Goal: Task Accomplishment & Management: Use online tool/utility

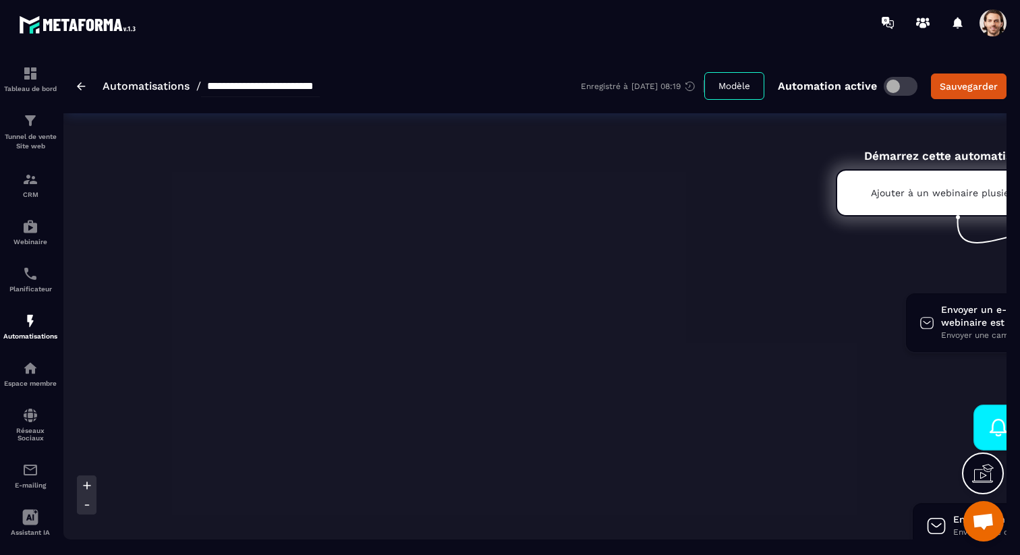
scroll to position [3779, 0]
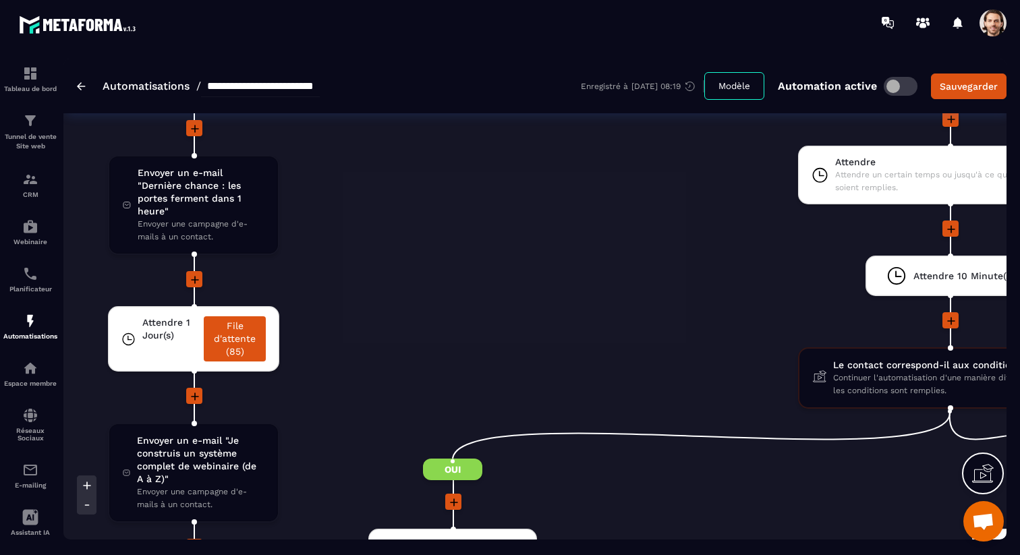
click at [38, 131] on div "Tunnel de vente Site web" at bounding box center [30, 132] width 54 height 38
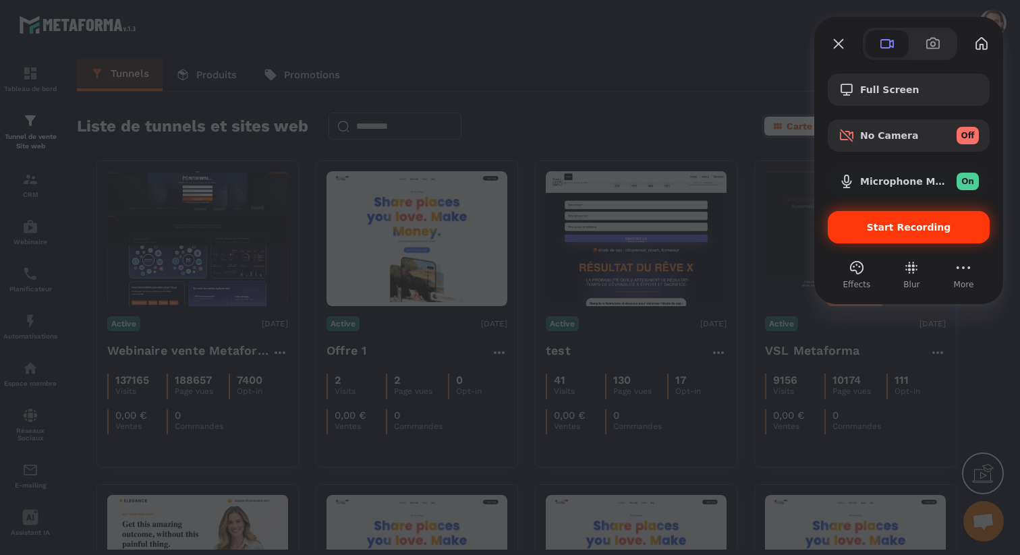
click at [871, 214] on div "Start Recording" at bounding box center [909, 227] width 162 height 32
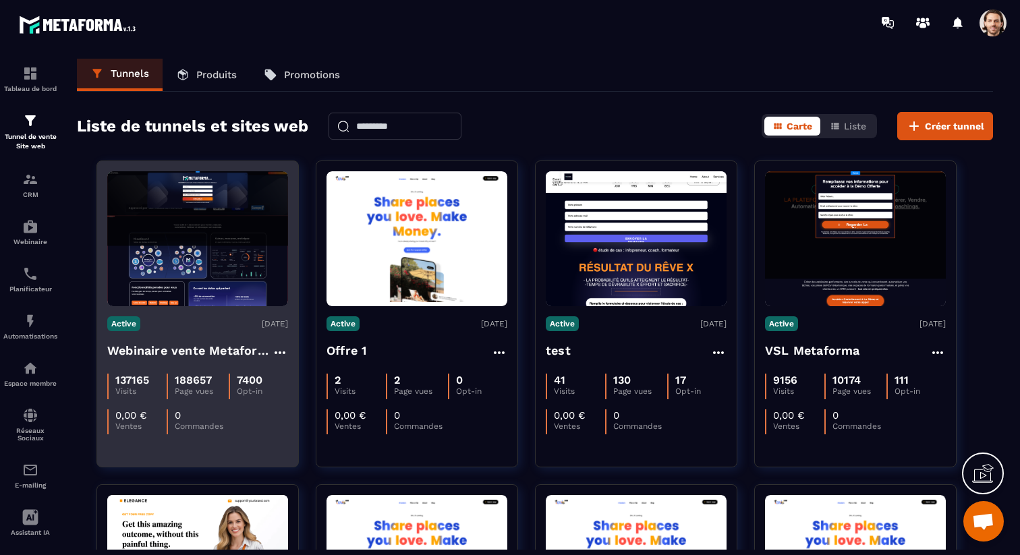
click at [211, 351] on h4 "Webinaire vente Metaforma" at bounding box center [189, 350] width 165 height 19
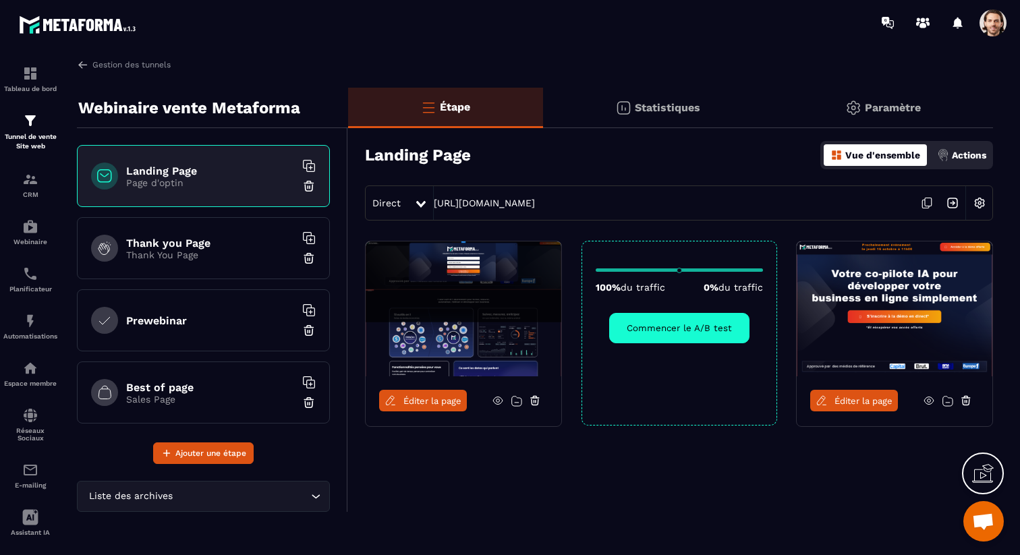
click at [891, 104] on p "Paramètre" at bounding box center [893, 107] width 56 height 13
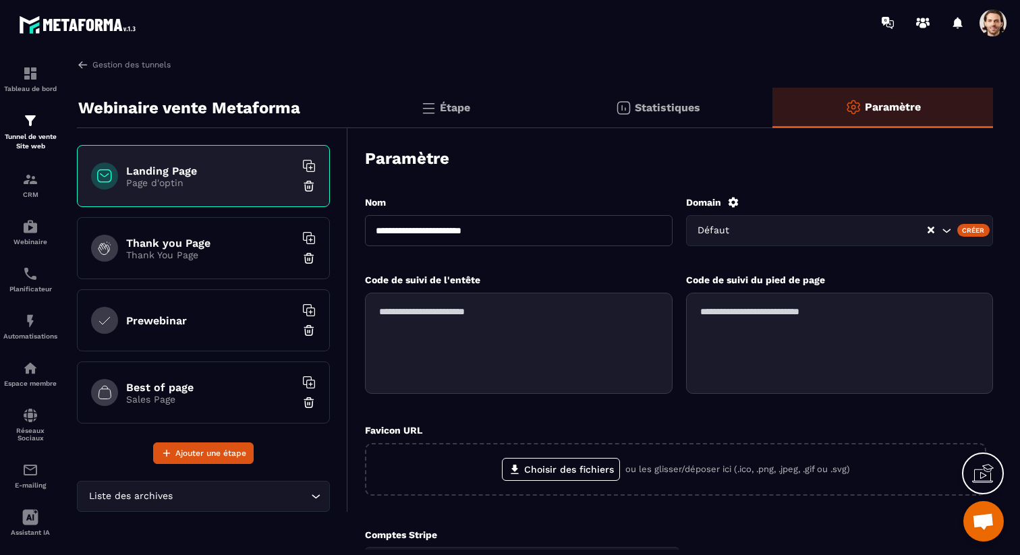
click at [462, 107] on p "Étape" at bounding box center [455, 107] width 30 height 13
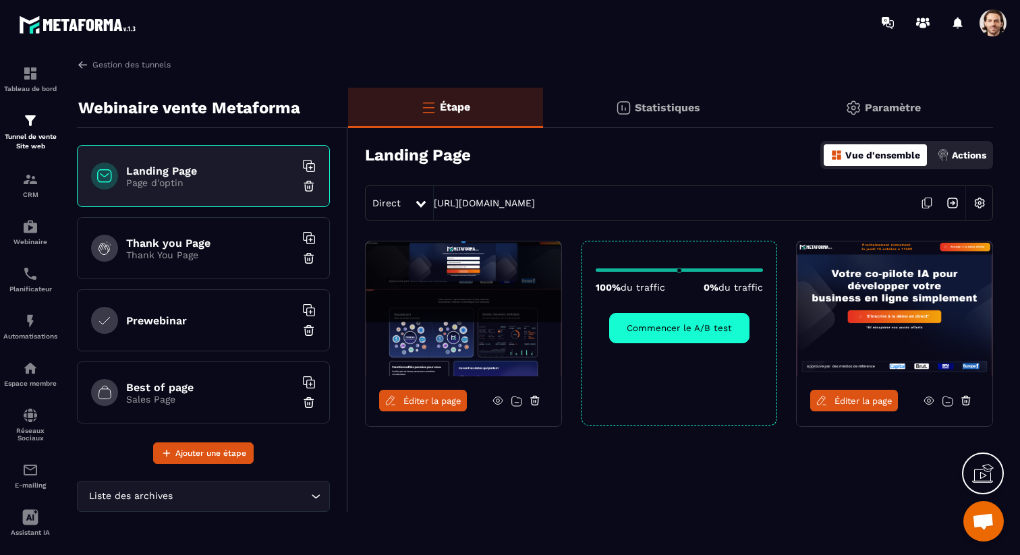
click at [420, 403] on span "Éditer la page" at bounding box center [432, 401] width 58 height 10
